Goal: Task Accomplishment & Management: Use online tool/utility

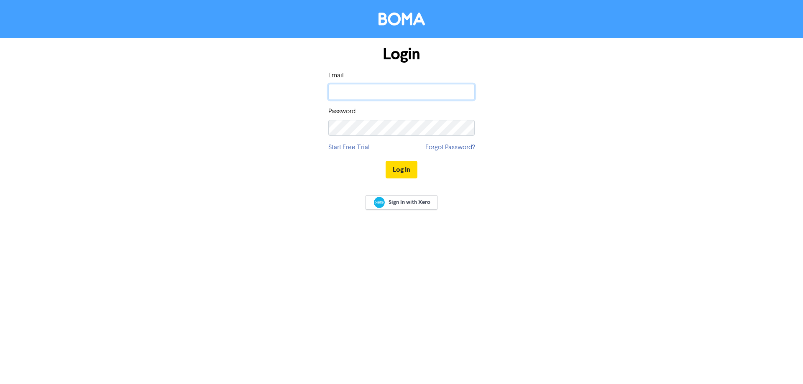
click at [369, 95] on input "email" at bounding box center [401, 92] width 146 height 16
drag, startPoint x: 402, startPoint y: 92, endPoint x: 271, endPoint y: 93, distance: 130.9
click at [271, 93] on div "Login Email [EMAIL_ADDRESS][DOMAIN_NAME] Password Start Free Trial Forgot Passw…" at bounding box center [401, 112] width 477 height 149
type input "r"
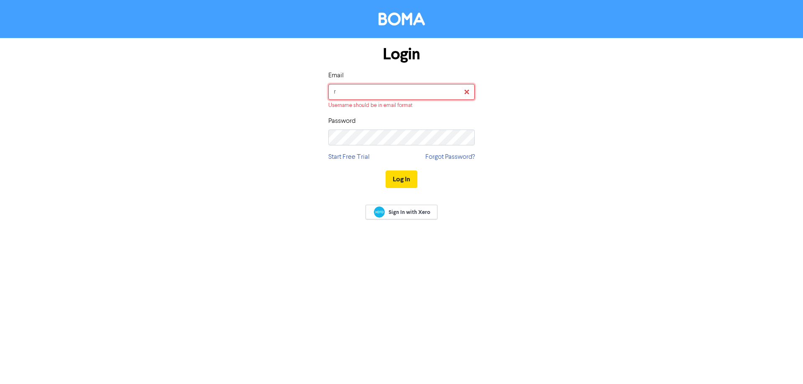
click at [356, 93] on input "r" at bounding box center [401, 92] width 146 height 16
click at [364, 94] on input "email" at bounding box center [401, 92] width 146 height 16
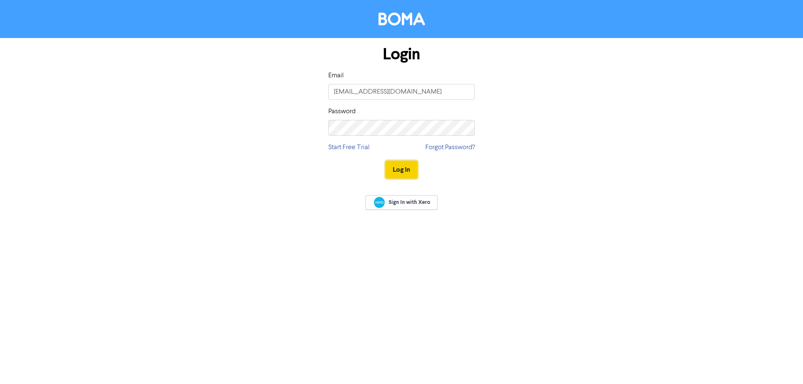
click at [398, 173] on button "Log In" at bounding box center [402, 170] width 32 height 18
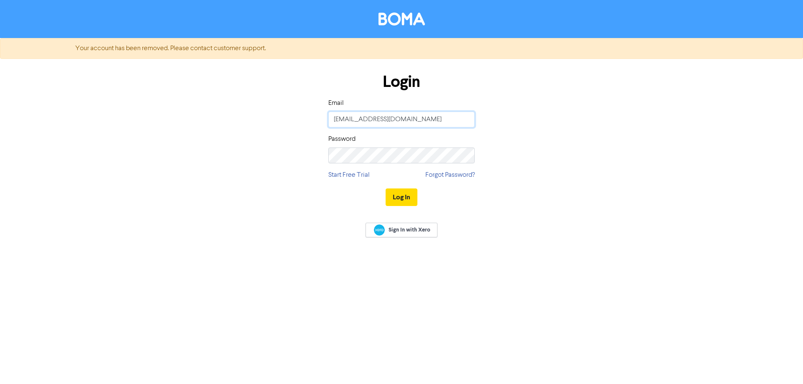
drag, startPoint x: 397, startPoint y: 124, endPoint x: 227, endPoint y: 97, distance: 171.6
click at [227, 97] on div "Login Email [EMAIL_ADDRESS][DOMAIN_NAME] Password Start Free Trial Forgot Passw…" at bounding box center [401, 140] width 477 height 149
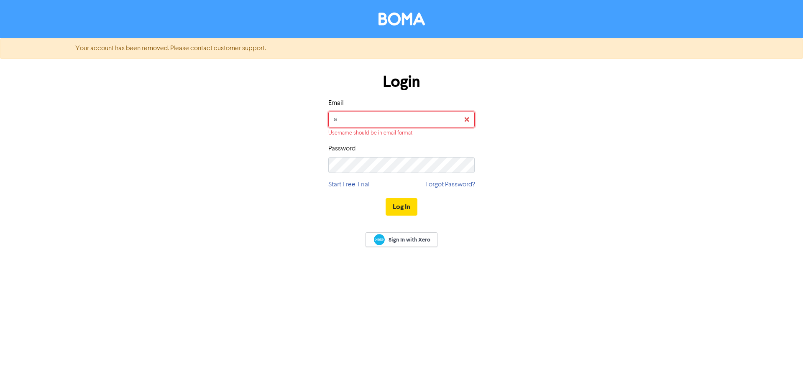
type input "[EMAIL_ADDRESS][DOMAIN_NAME]"
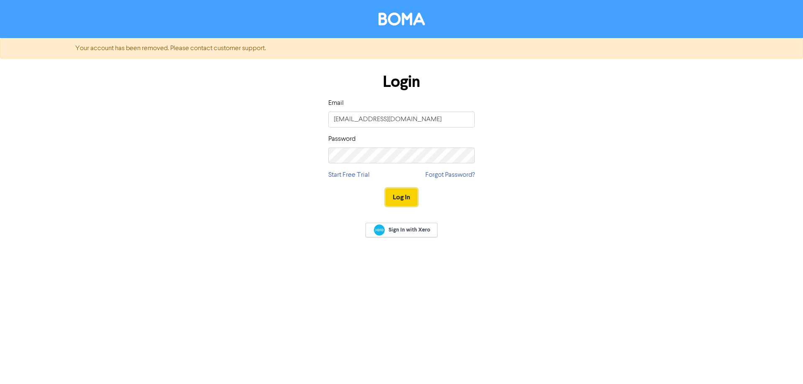
click at [401, 198] on button "Log In" at bounding box center [402, 198] width 32 height 18
click at [177, 115] on div "Login Email [EMAIL_ADDRESS][DOMAIN_NAME] Password Start Free Trial Forgot Passw…" at bounding box center [401, 140] width 477 height 149
click at [386, 189] on button "Log In" at bounding box center [402, 198] width 32 height 18
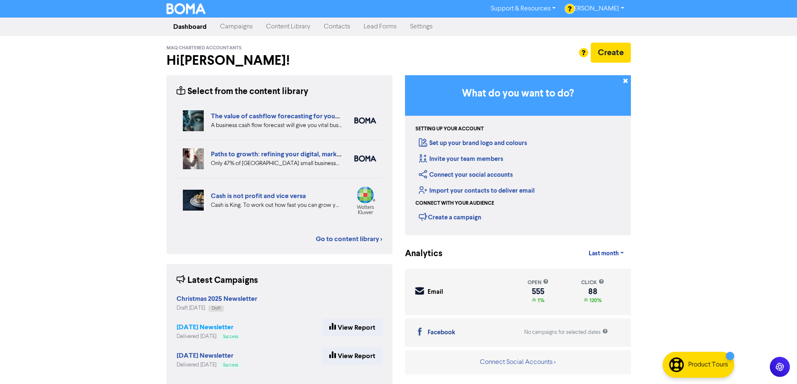
click at [200, 326] on strong "[DATE] Newsletter" at bounding box center [205, 327] width 57 height 8
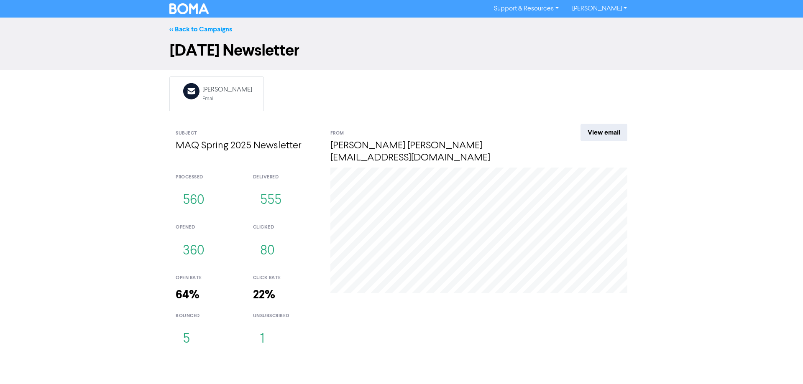
click at [197, 28] on link "<< Back to Campaigns" at bounding box center [200, 29] width 63 height 8
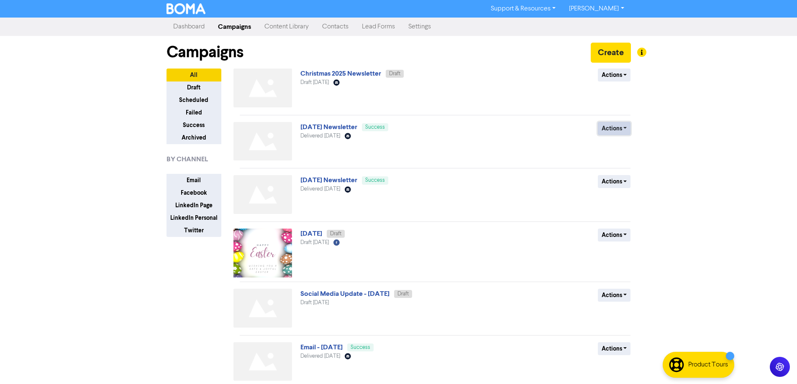
click at [620, 129] on button "Actions" at bounding box center [614, 128] width 33 height 13
click at [693, 144] on div "Support & Resources Video Tutorials FAQ & Guides Marketing Education [PERSON_NA…" at bounding box center [398, 192] width 797 height 384
click at [341, 127] on link "[DATE] Newsletter" at bounding box center [328, 127] width 57 height 8
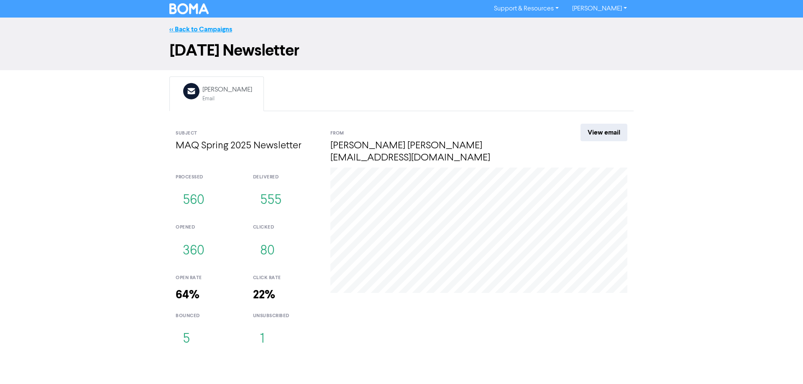
click at [190, 28] on link "<< Back to Campaigns" at bounding box center [200, 29] width 63 height 8
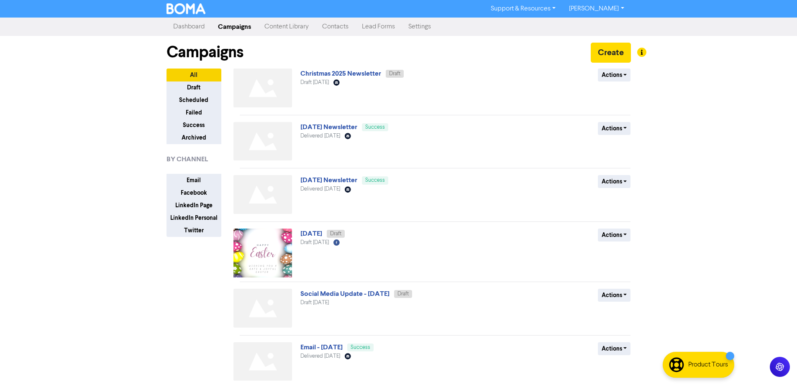
click at [249, 134] on img at bounding box center [262, 141] width 59 height 39
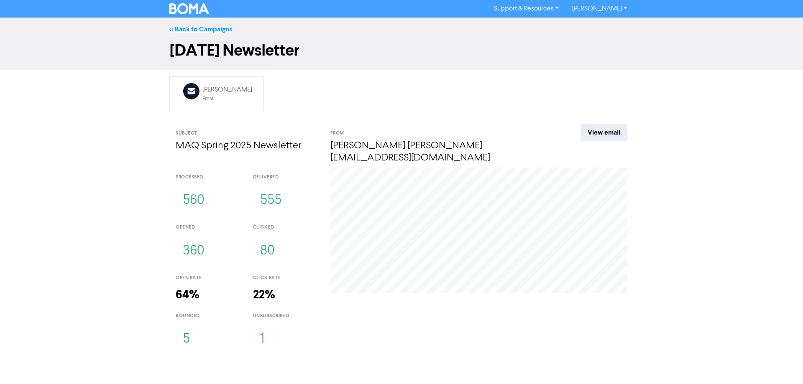
click at [186, 28] on link "<< Back to Campaigns" at bounding box center [200, 29] width 63 height 8
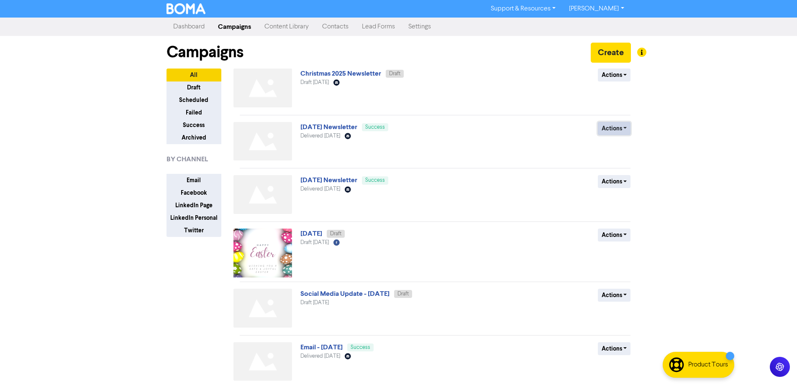
click at [616, 131] on button "Actions" at bounding box center [614, 128] width 33 height 13
click at [758, 149] on div "Support & Resources Video Tutorials FAQ & Guides Marketing Education [PERSON_NA…" at bounding box center [398, 192] width 797 height 384
